Goal: Information Seeking & Learning: Learn about a topic

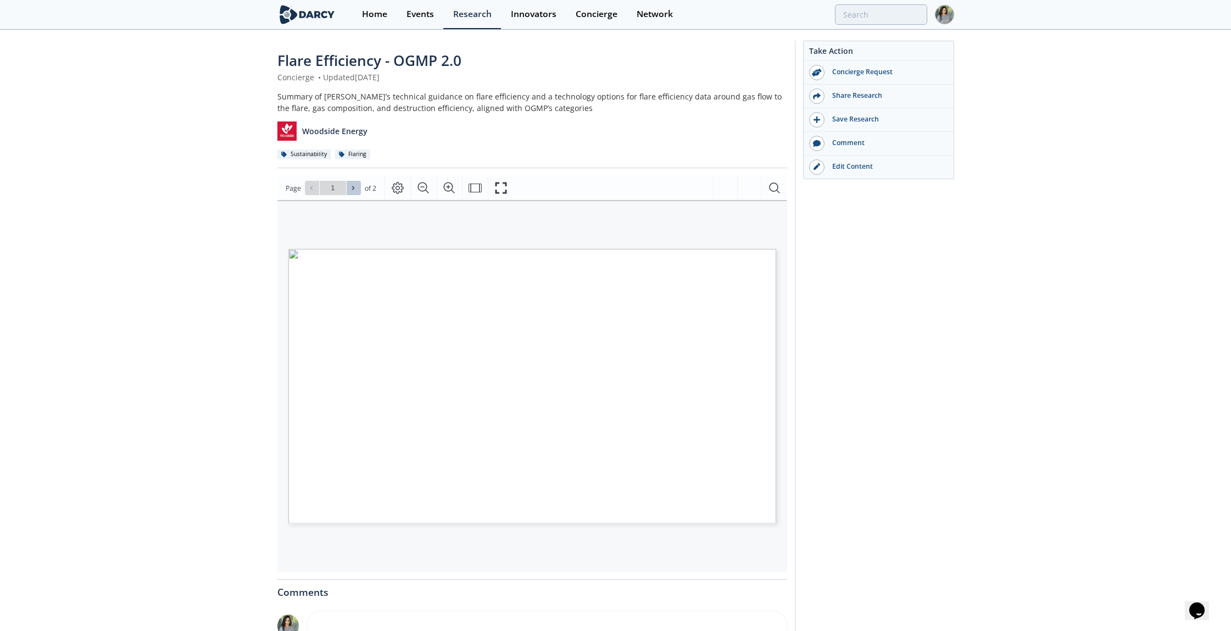
click at [354, 192] on button at bounding box center [354, 188] width 14 height 14
type input "2"
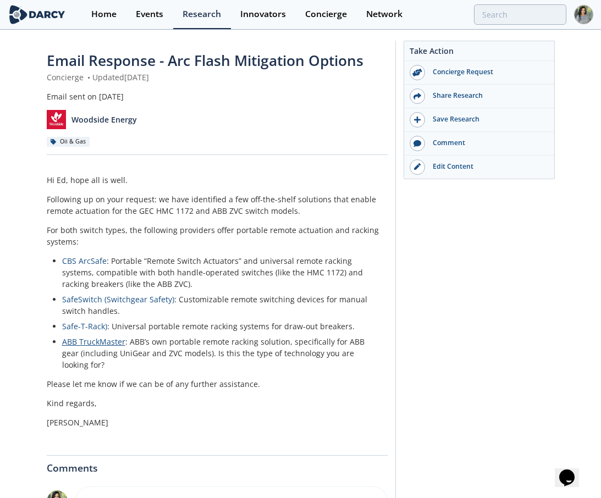
click at [90, 340] on link "ABB TruckMaster" at bounding box center [93, 341] width 63 height 10
click at [80, 330] on link "Safe-T-Rack)" at bounding box center [84, 326] width 45 height 10
